Goal: Information Seeking & Learning: Learn about a topic

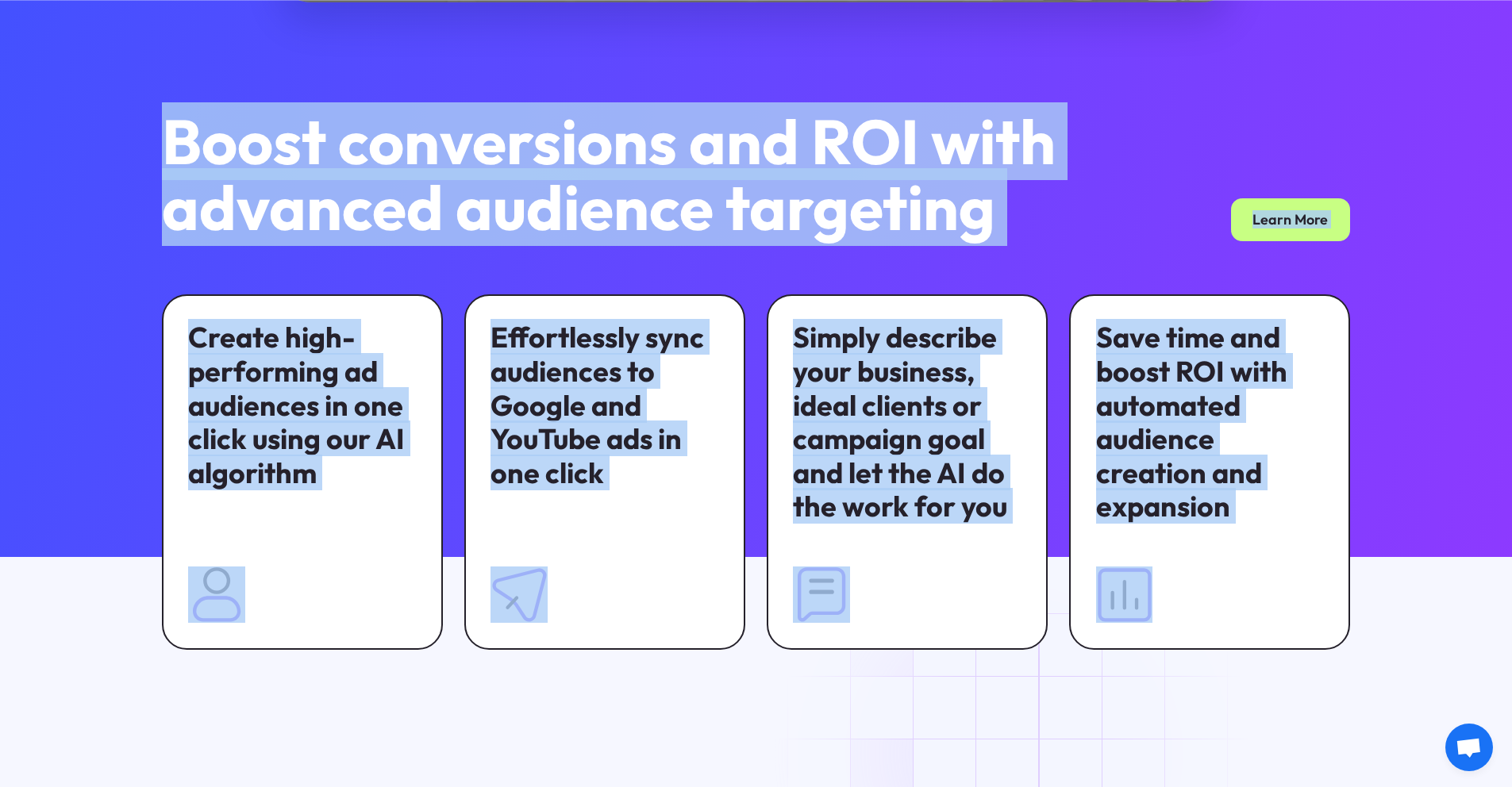
drag, startPoint x: 121, startPoint y: 116, endPoint x: 149, endPoint y: 153, distance: 46.4
click at [149, 153] on div "Play Video Boost conversions and ROI with advanced audience targeting Learn Mor…" at bounding box center [756, 100] width 1512 height 1271
copy div "Boost conversions and ROI with advanced audience targeting Learn More Create hi…"
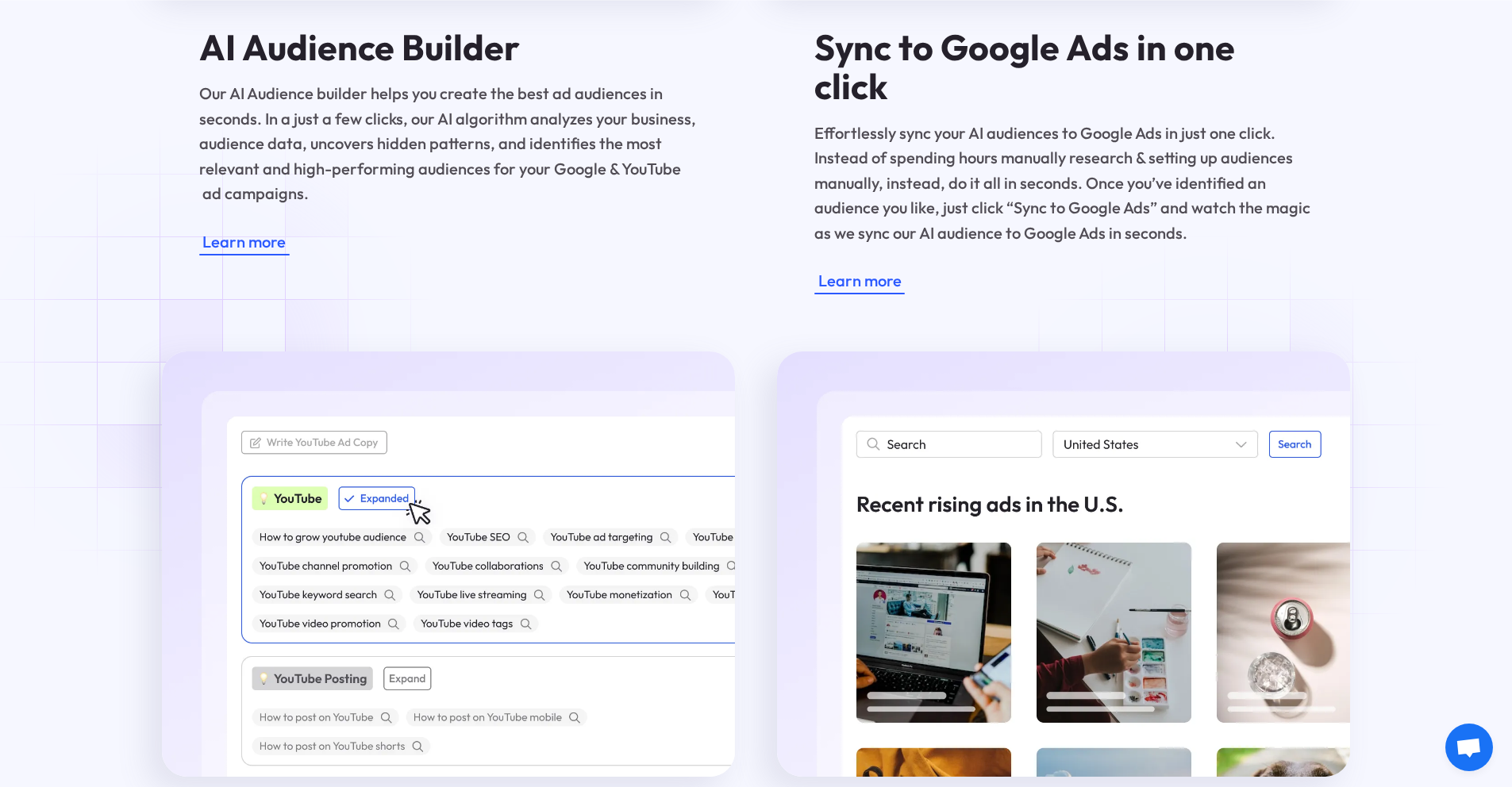
scroll to position [2838, 0]
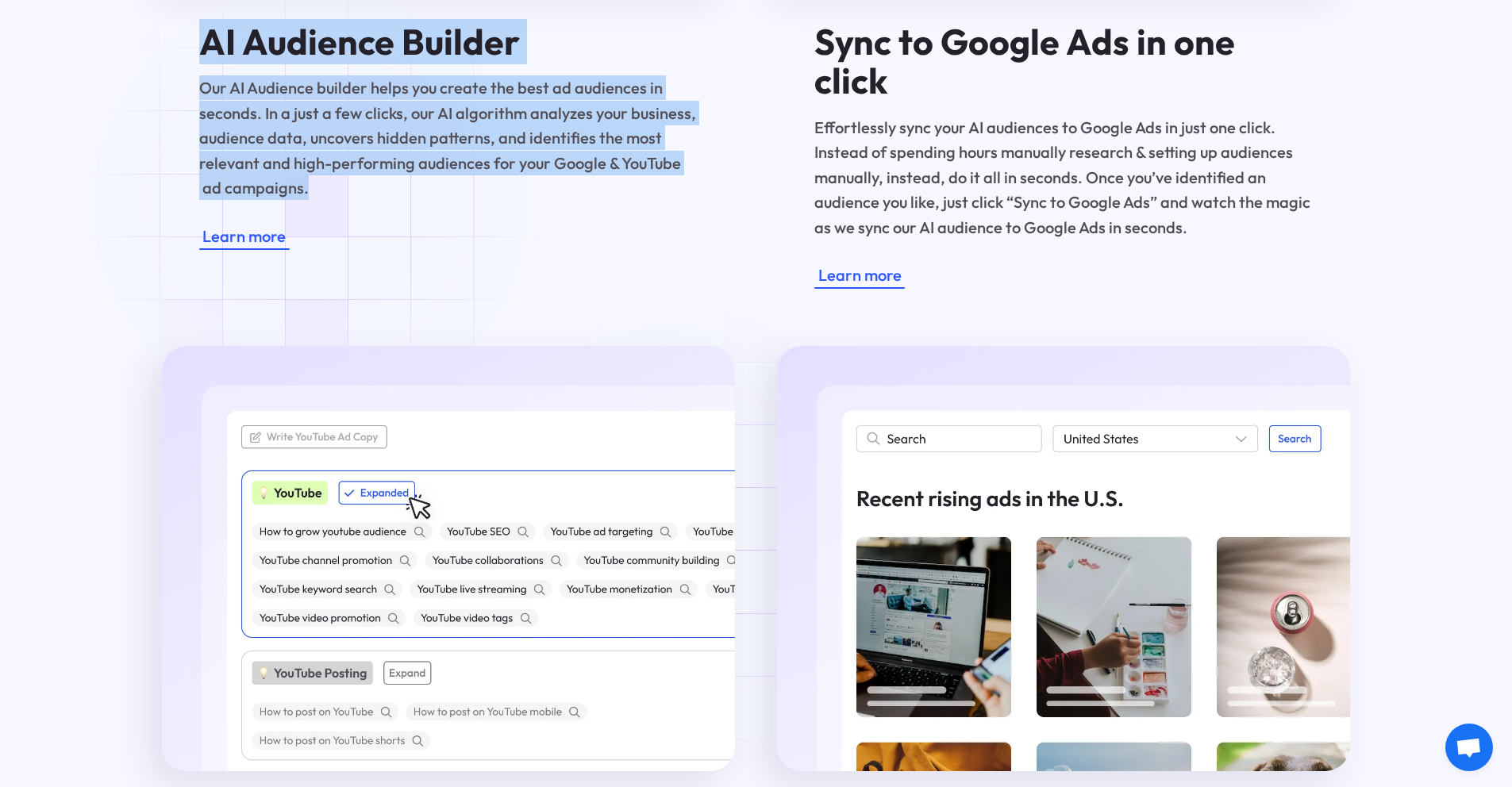
drag, startPoint x: 222, startPoint y: 73, endPoint x: 313, endPoint y: 204, distance: 159.5
copy div "AI Audience Builder Our AI Audience builder helps you create the best ad audien…"
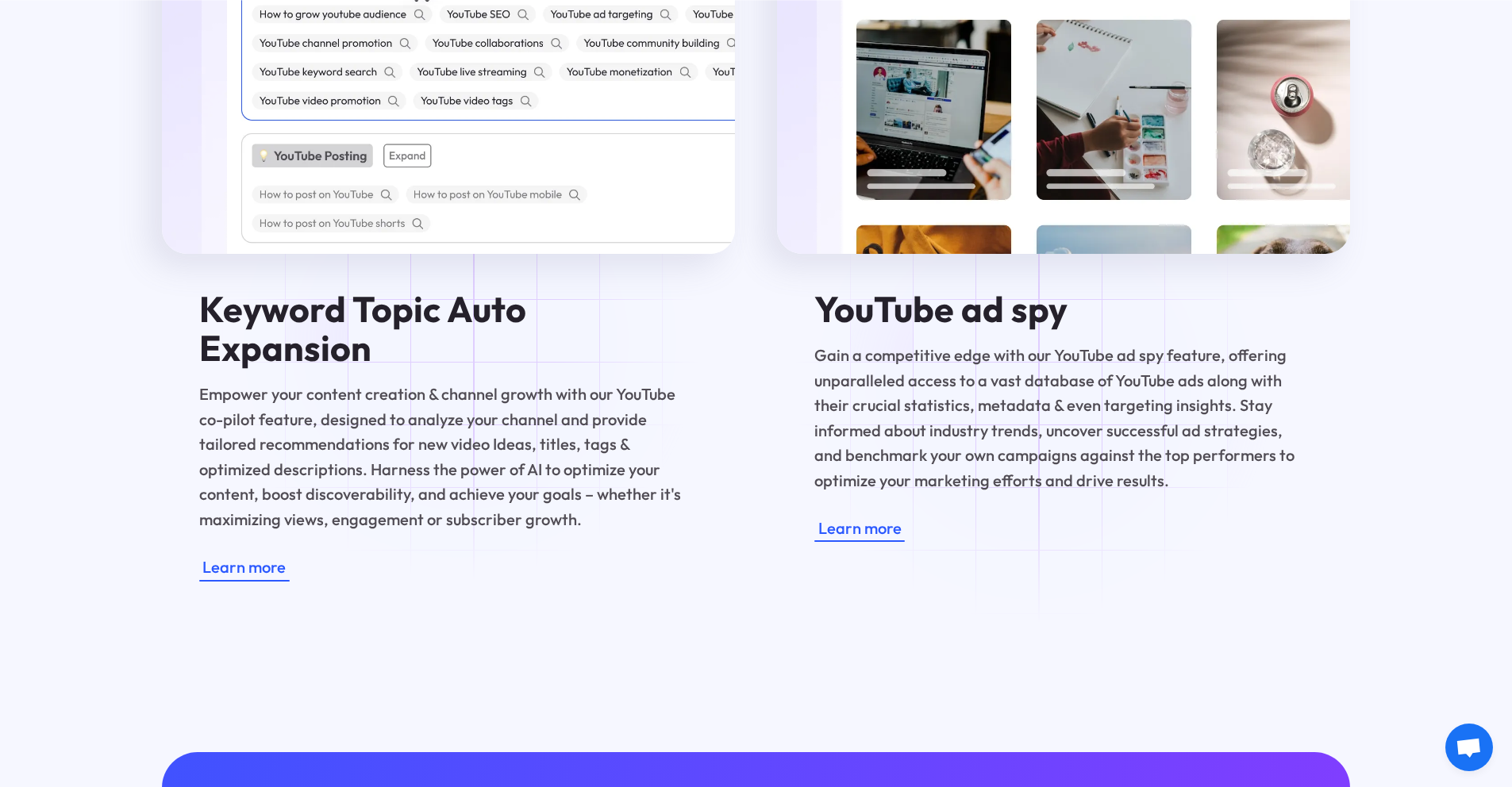
scroll to position [3471, 0]
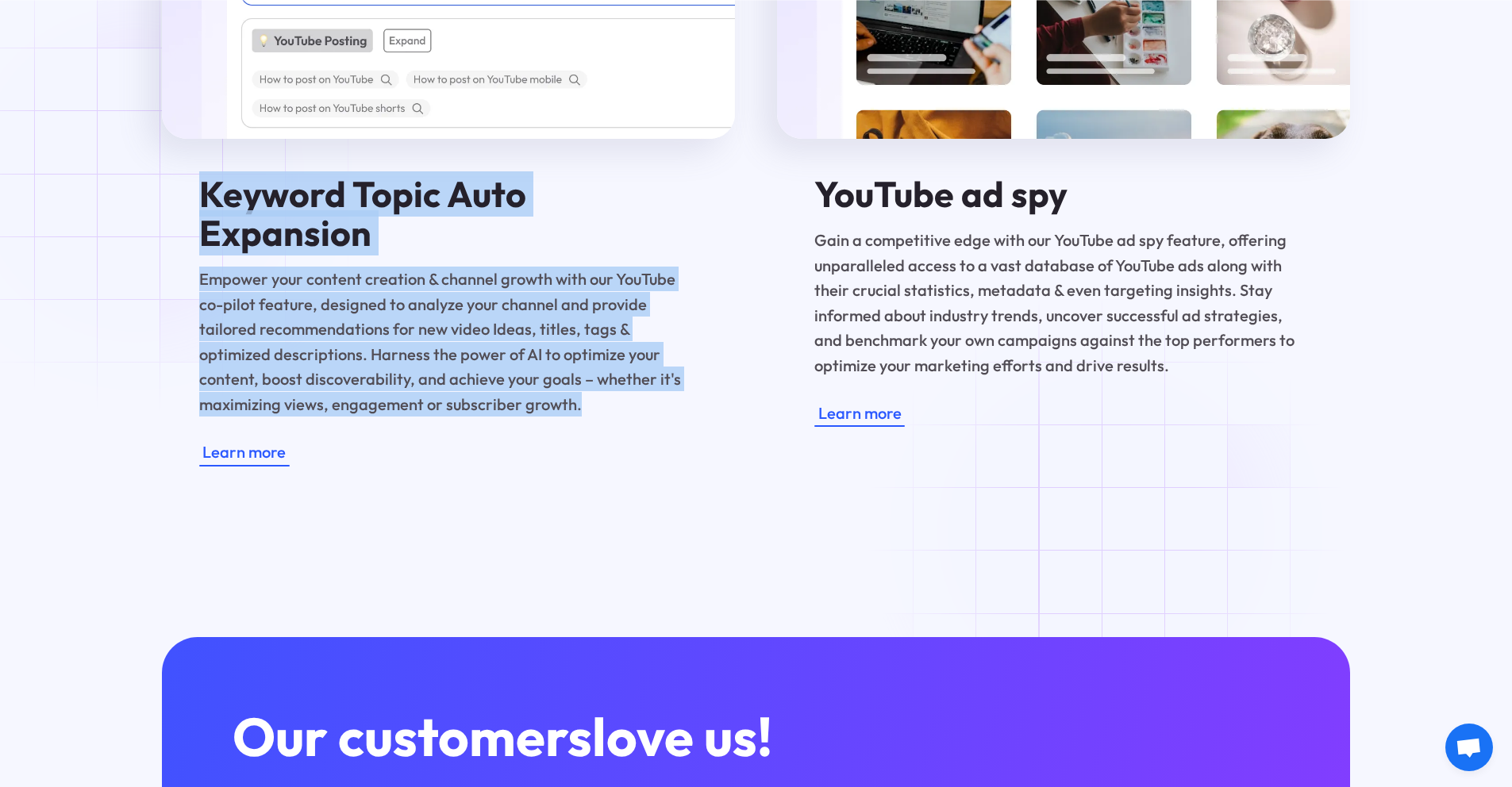
drag, startPoint x: 514, startPoint y: 389, endPoint x: 136, endPoint y: 174, distance: 434.9
copy div "Keyword Topic Auto Expansion Empower your content creation & channel growth wit…"
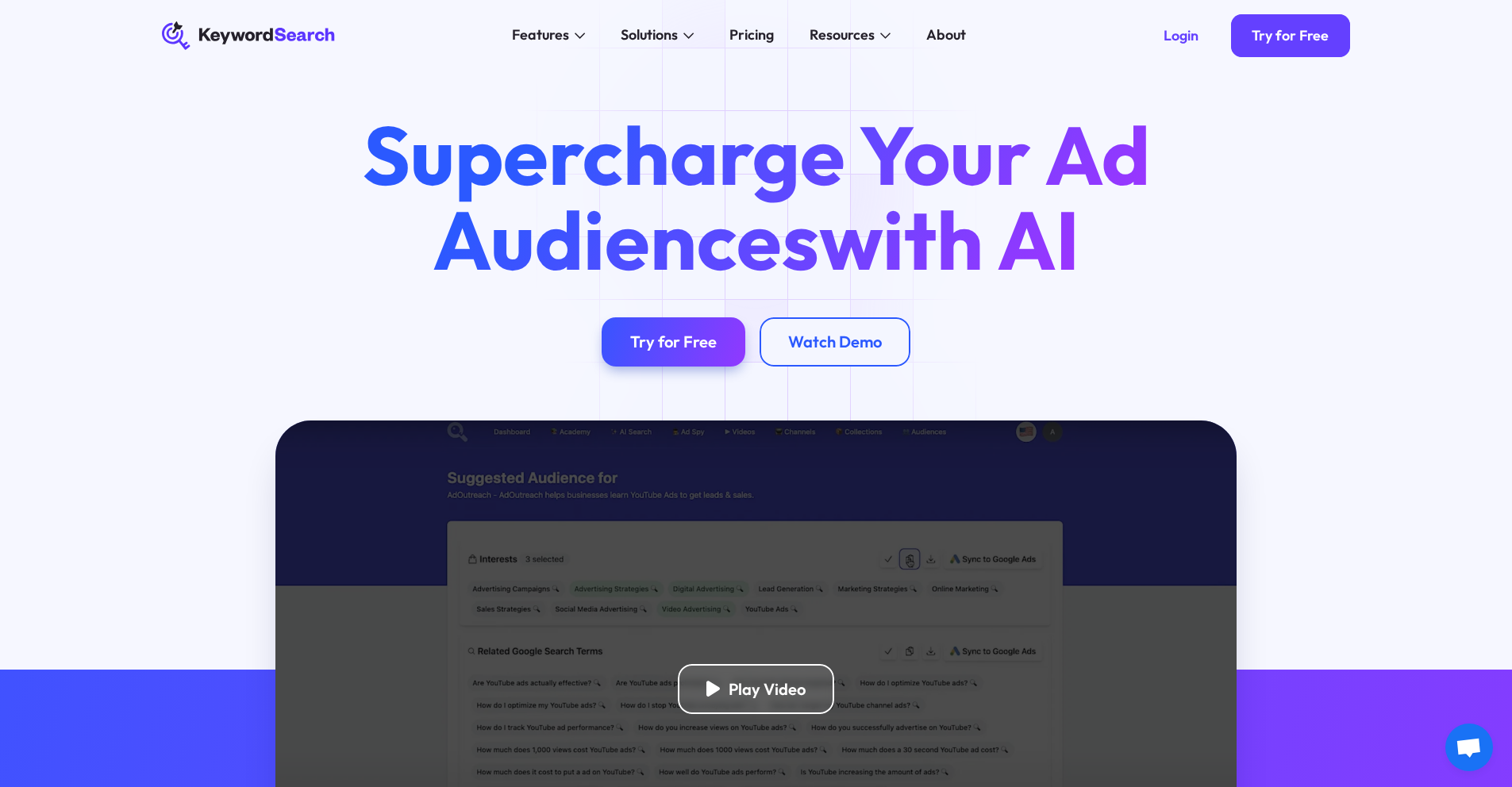
scroll to position [0, 0]
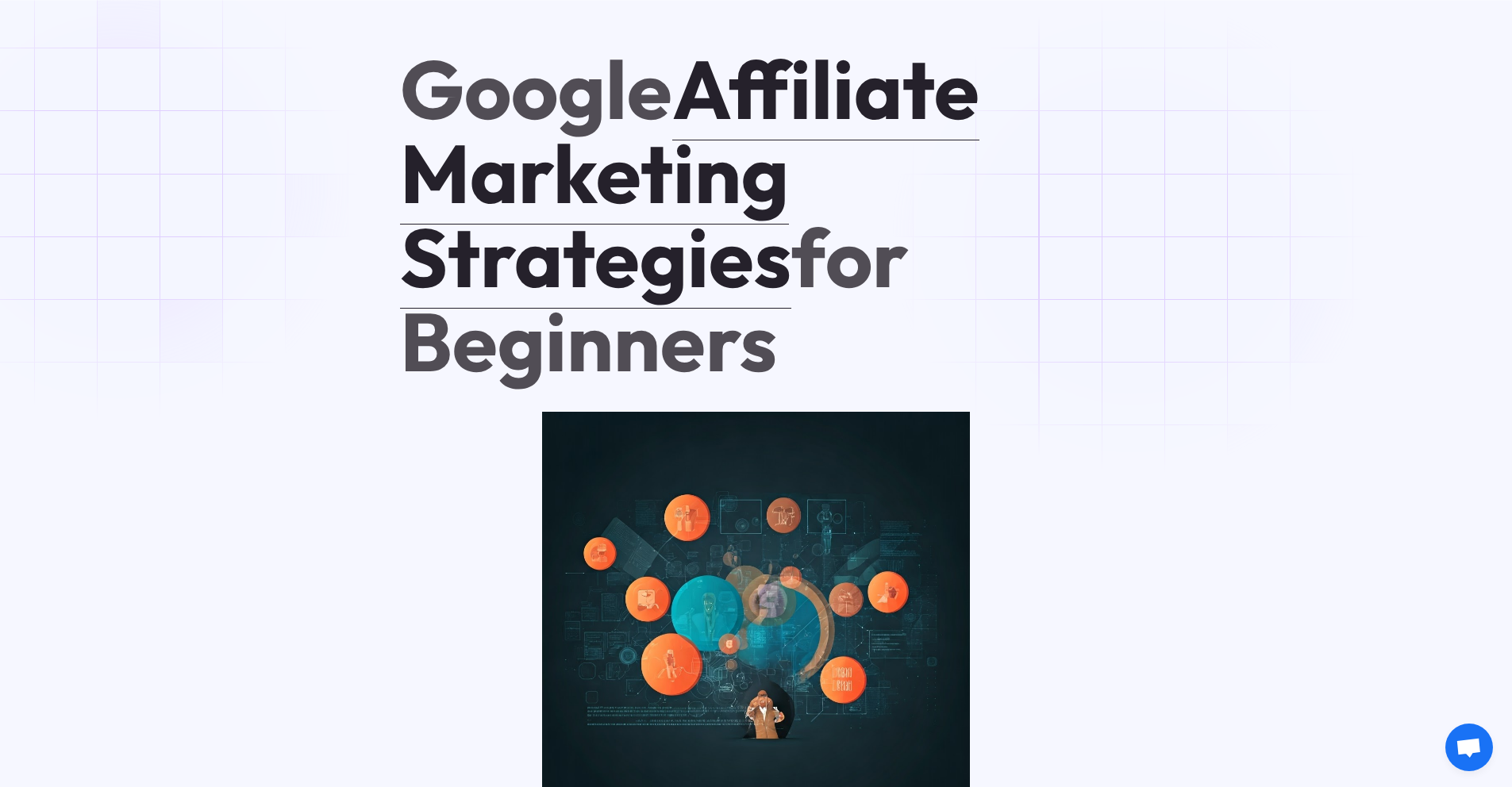
scroll to position [1018, 0]
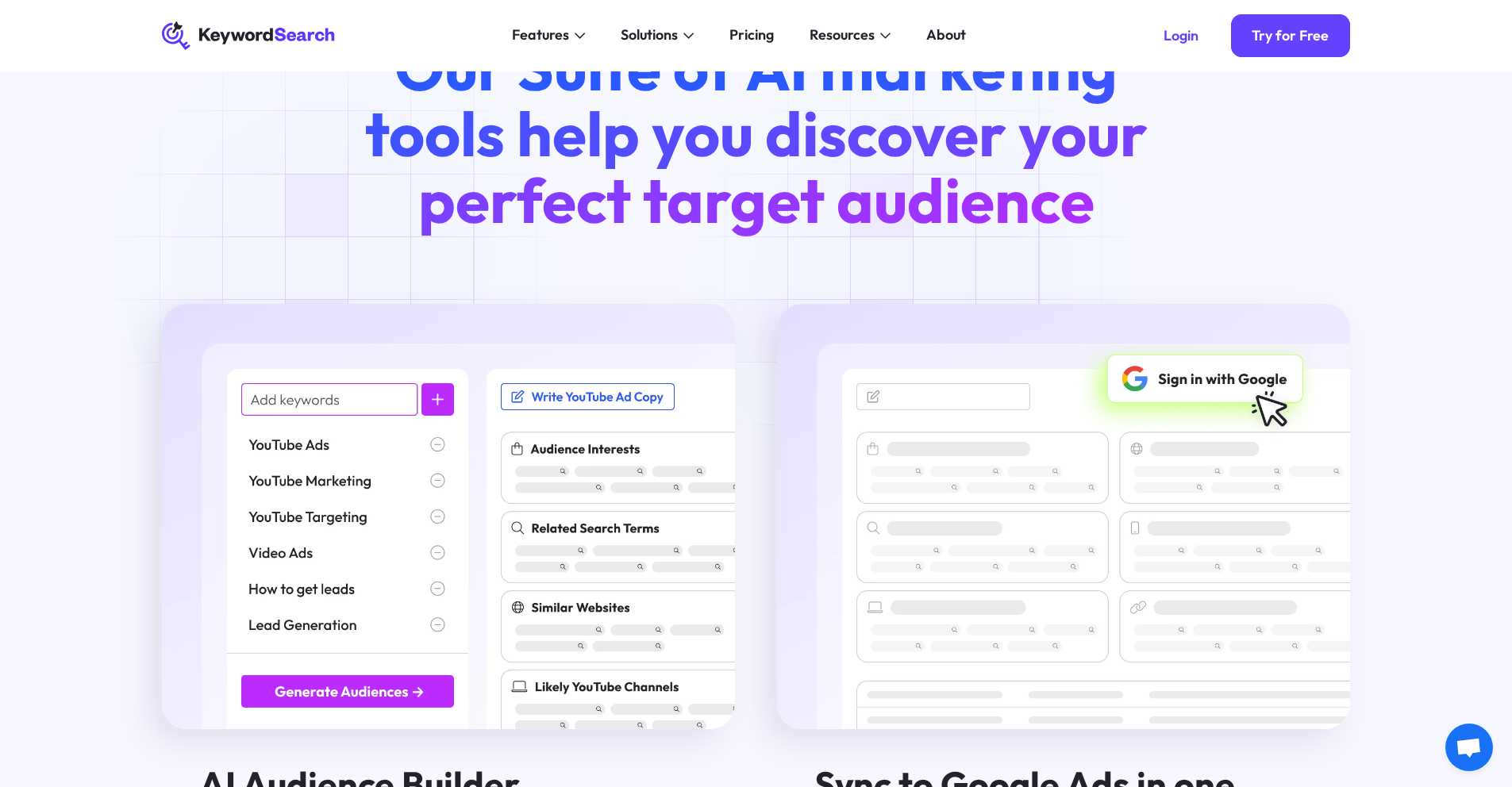
scroll to position [1769, 0]
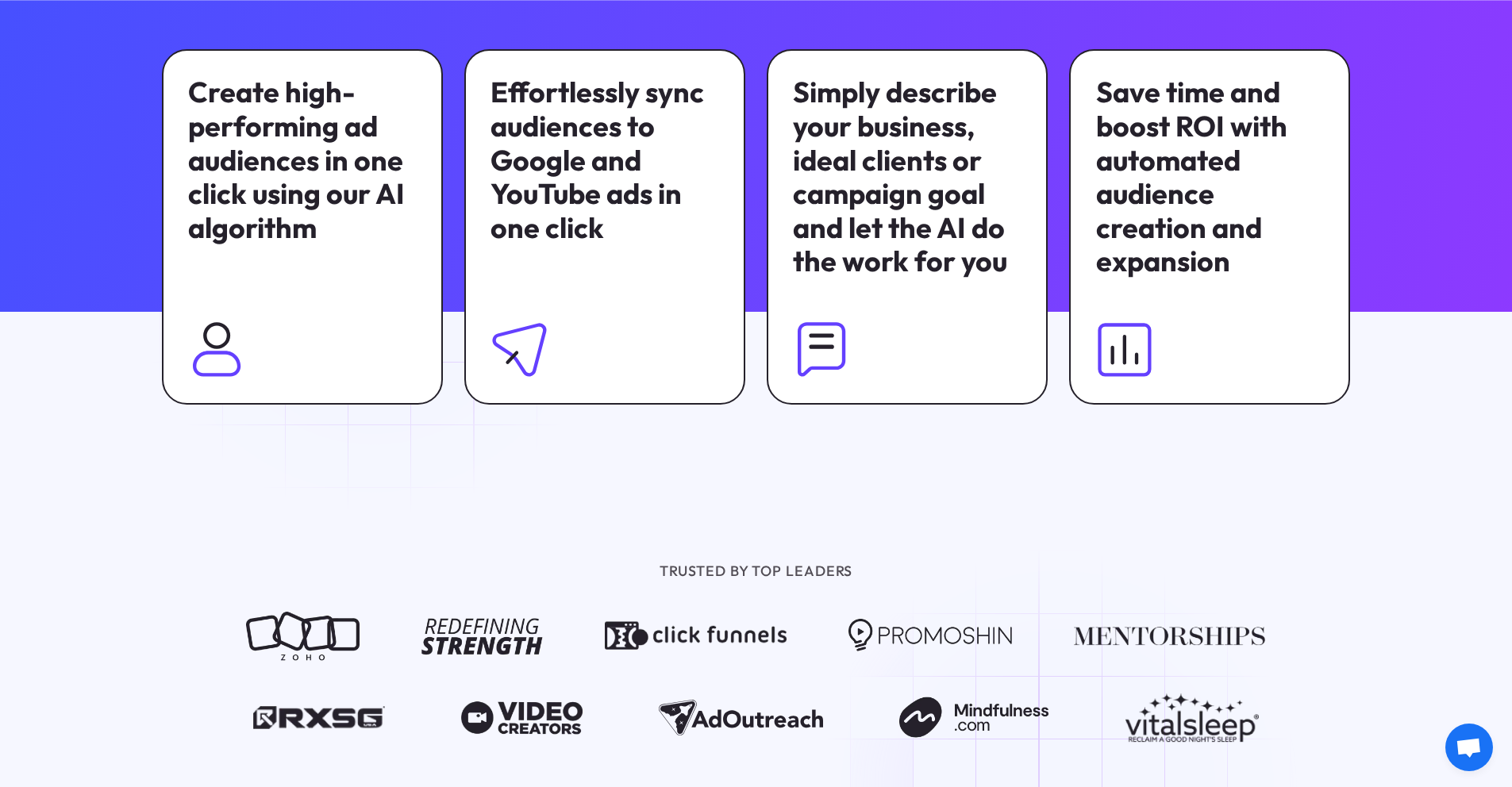
scroll to position [1232, 0]
